Goal: Find specific page/section

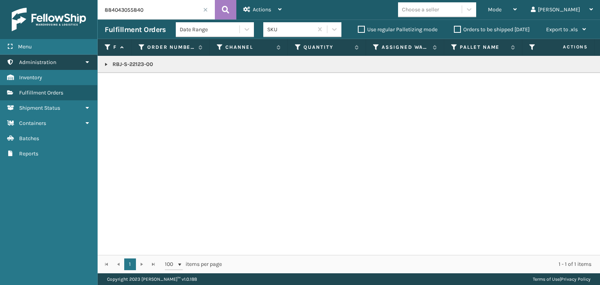
drag, startPoint x: 0, startPoint y: 0, endPoint x: 0, endPoint y: 58, distance: 58.2
click at [0, 0] on div "Menu Administration Inventory Fulfillment Orders Shipment Status Containers Bat…" at bounding box center [300, 0] width 600 height 0
paste input "410168-801"
type input "410168-8010"
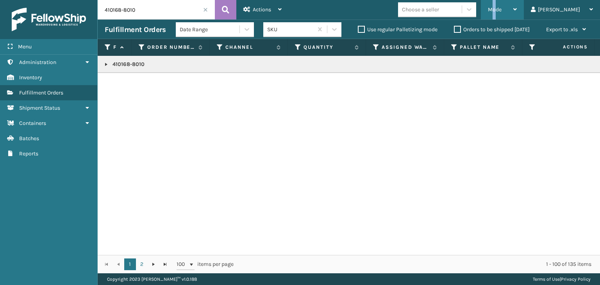
click at [502, 6] on span "Mode" at bounding box center [495, 9] width 14 height 7
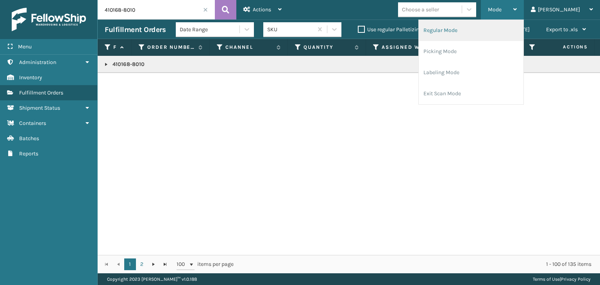
click at [501, 27] on li "Regular Mode" at bounding box center [471, 30] width 105 height 21
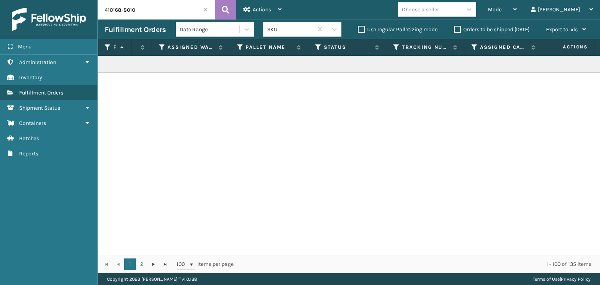
scroll to position [0, 215]
click at [319, 46] on icon at bounding box center [318, 47] width 6 height 7
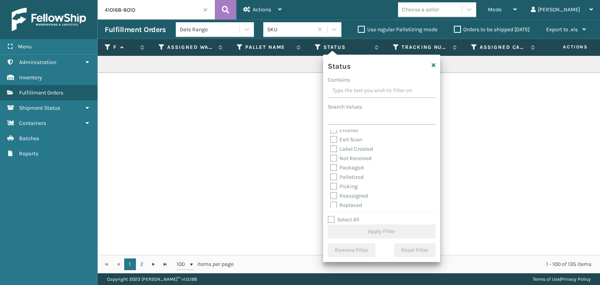
scroll to position [44, 0]
click at [360, 156] on label "Palletized" at bounding box center [347, 156] width 34 height 7
click at [331, 156] on input "Palletized" at bounding box center [330, 154] width 0 height 5
checkbox input "true"
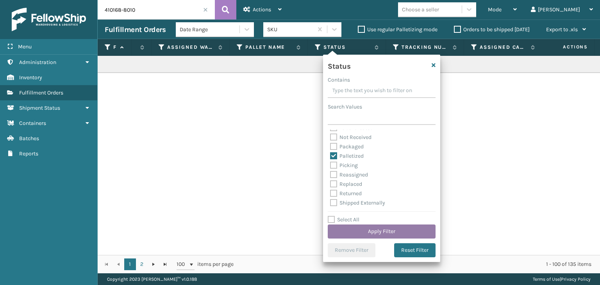
click at [385, 229] on button "Apply Filter" at bounding box center [382, 232] width 108 height 14
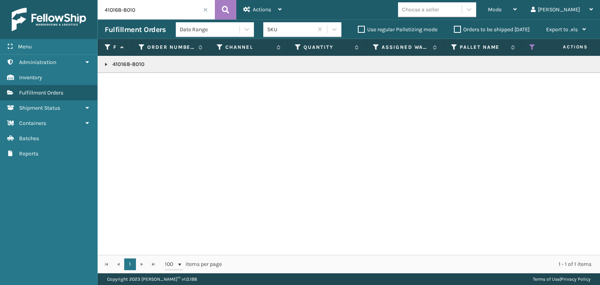
click at [108, 62] on link at bounding box center [106, 64] width 6 height 6
click at [120, 79] on link "2057069" at bounding box center [127, 82] width 21 height 8
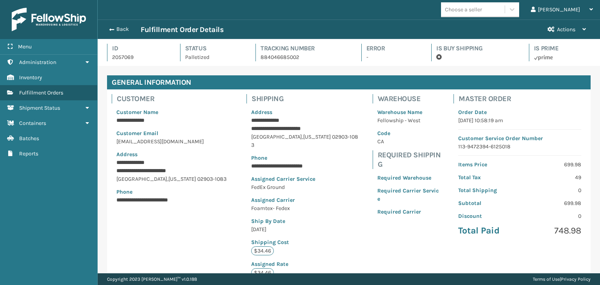
scroll to position [19, 502]
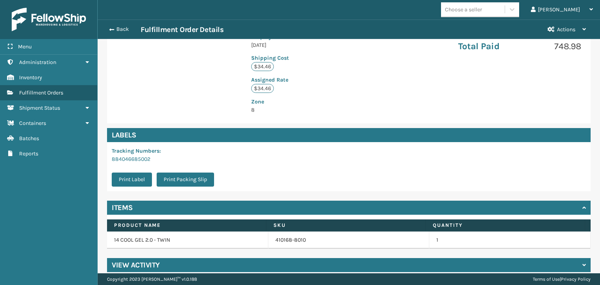
drag, startPoint x: 225, startPoint y: 257, endPoint x: 222, endPoint y: 245, distance: 12.7
click at [225, 258] on div "View Activity" at bounding box center [349, 265] width 484 height 14
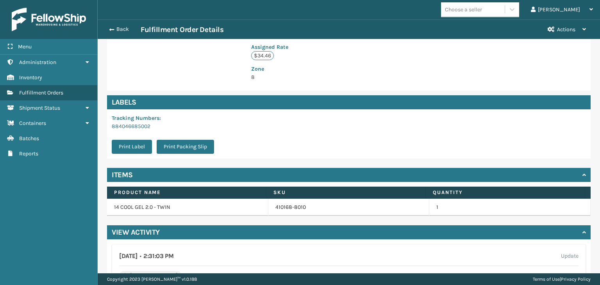
scroll to position [295, 0]
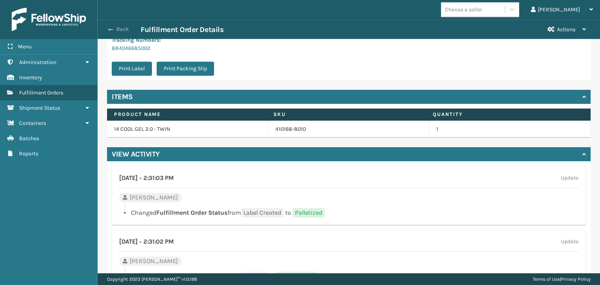
click at [128, 27] on button "Back" at bounding box center [123, 29] width 36 height 7
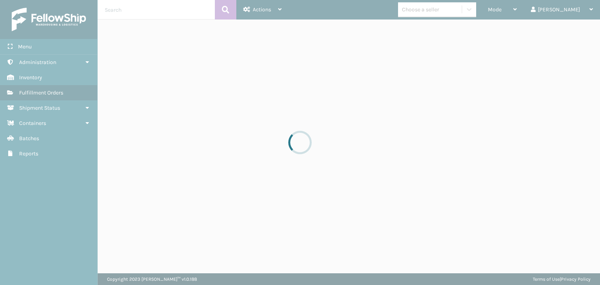
click at [128, 27] on div at bounding box center [300, 142] width 600 height 285
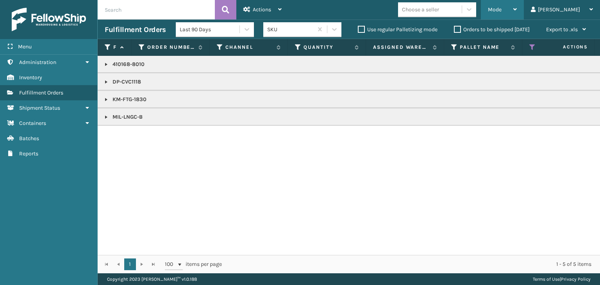
click at [517, 6] on div "Mode" at bounding box center [502, 10] width 29 height 20
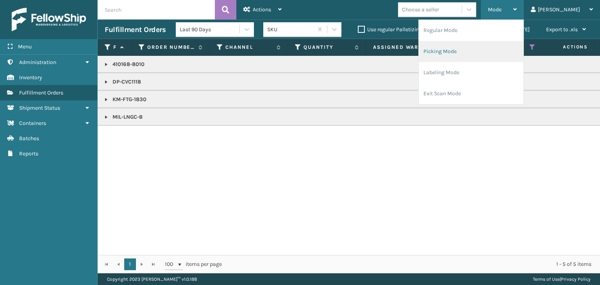
click at [506, 45] on li "Picking Mode" at bounding box center [471, 51] width 105 height 21
